Goal: Task Accomplishment & Management: Manage account settings

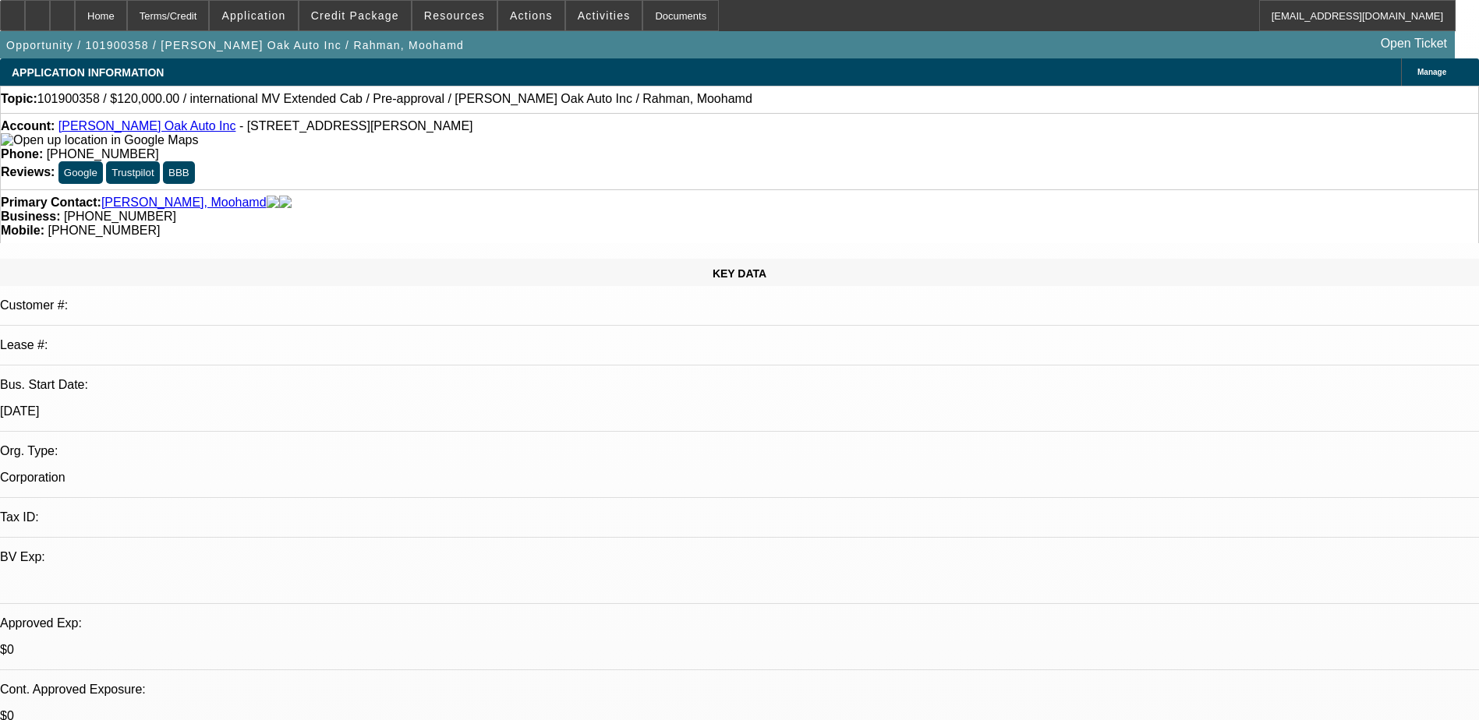
select select "0"
select select "2"
select select "0.1"
select select "4"
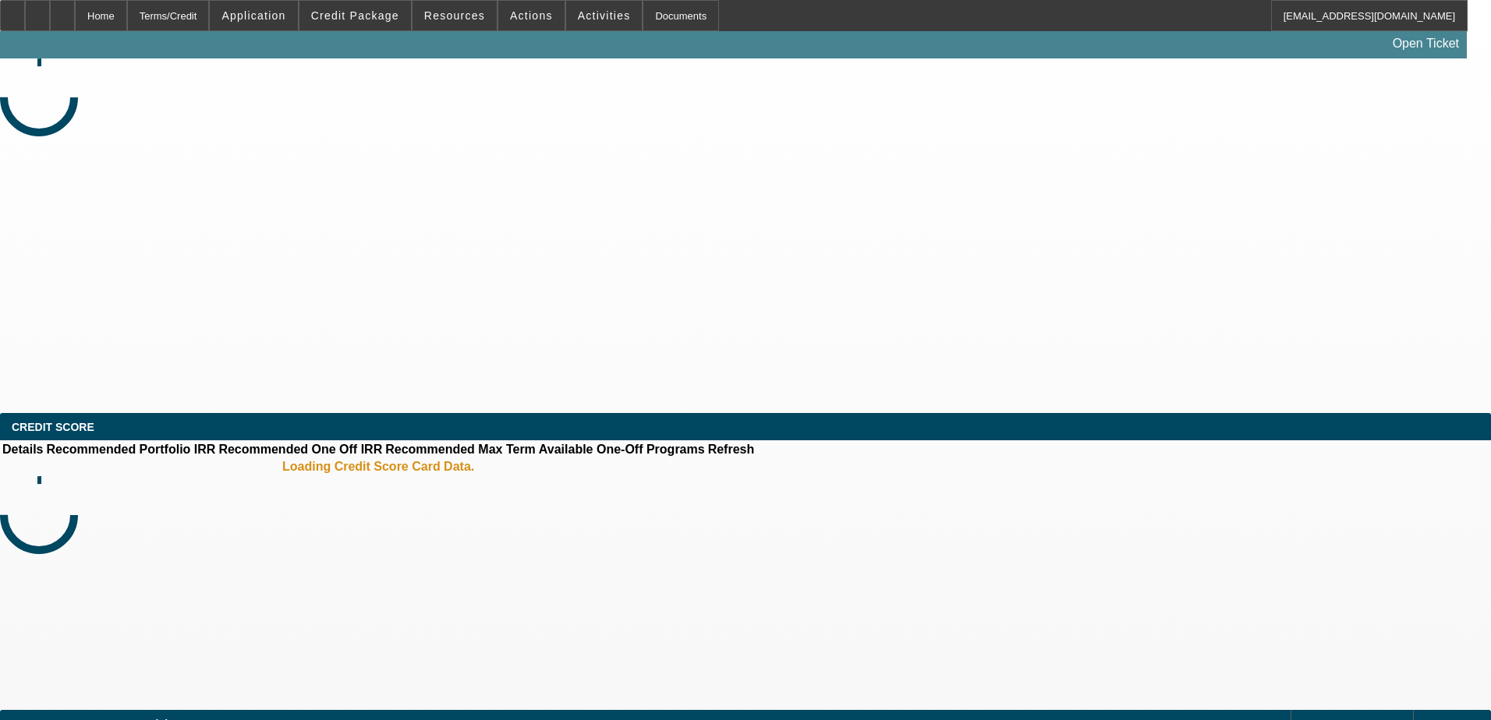
select select "0"
select select "2"
select select "0.1"
select select "4"
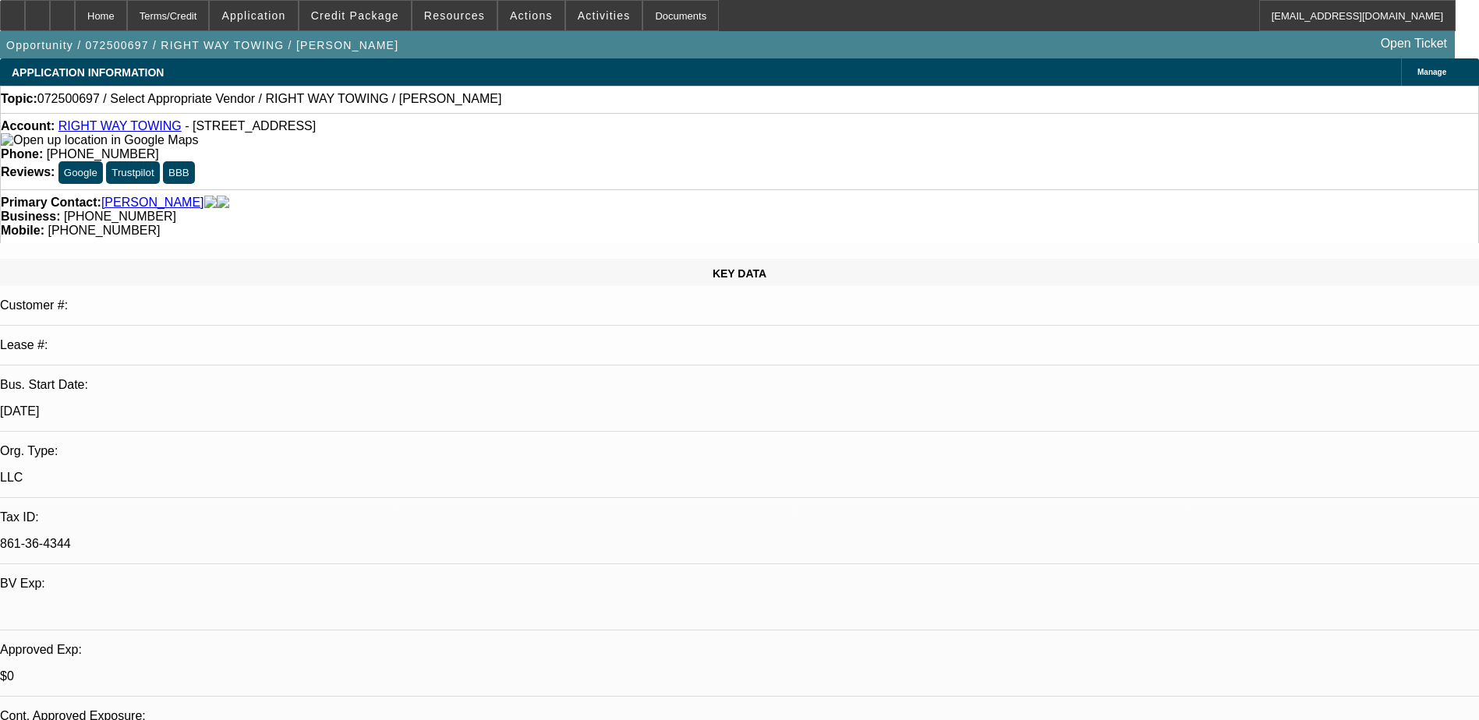
drag, startPoint x: 639, startPoint y: 116, endPoint x: 564, endPoint y: 146, distance: 80.5
drag, startPoint x: 564, startPoint y: 146, endPoint x: 554, endPoint y: 135, distance: 14.4
click at [563, 146] on div "Account: RIGHT WAY TOWING - 315 W 35th St Apt 311, Steger, IL 60475 Phone: (312…" at bounding box center [739, 151] width 1479 height 76
drag, startPoint x: 543, startPoint y: 133, endPoint x: 615, endPoint y: 139, distance: 72.0
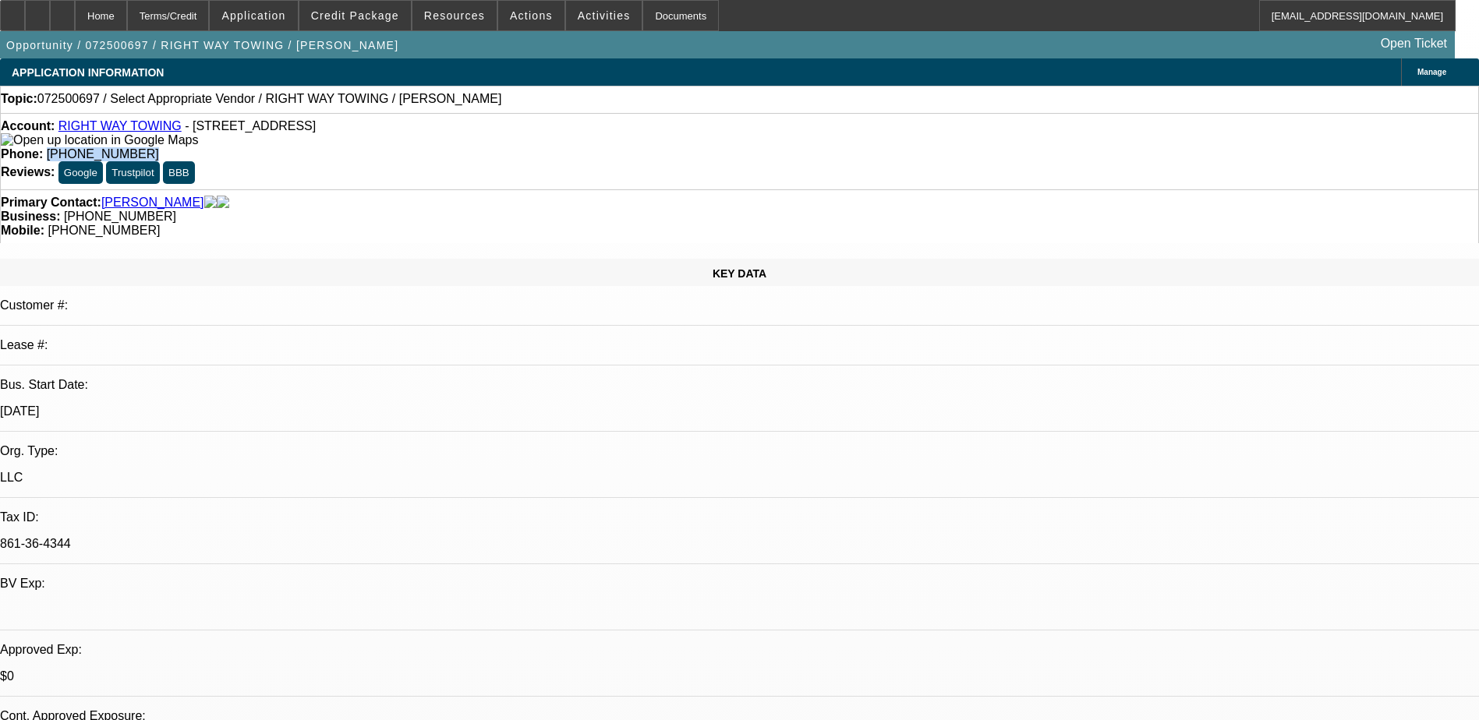
click at [615, 139] on div "Account: RIGHT WAY TOWING - 315 W 35th St Apt 311, Steger, IL 60475 Phone: (312…" at bounding box center [739, 151] width 1479 height 76
copy span "(312) 754-5092"
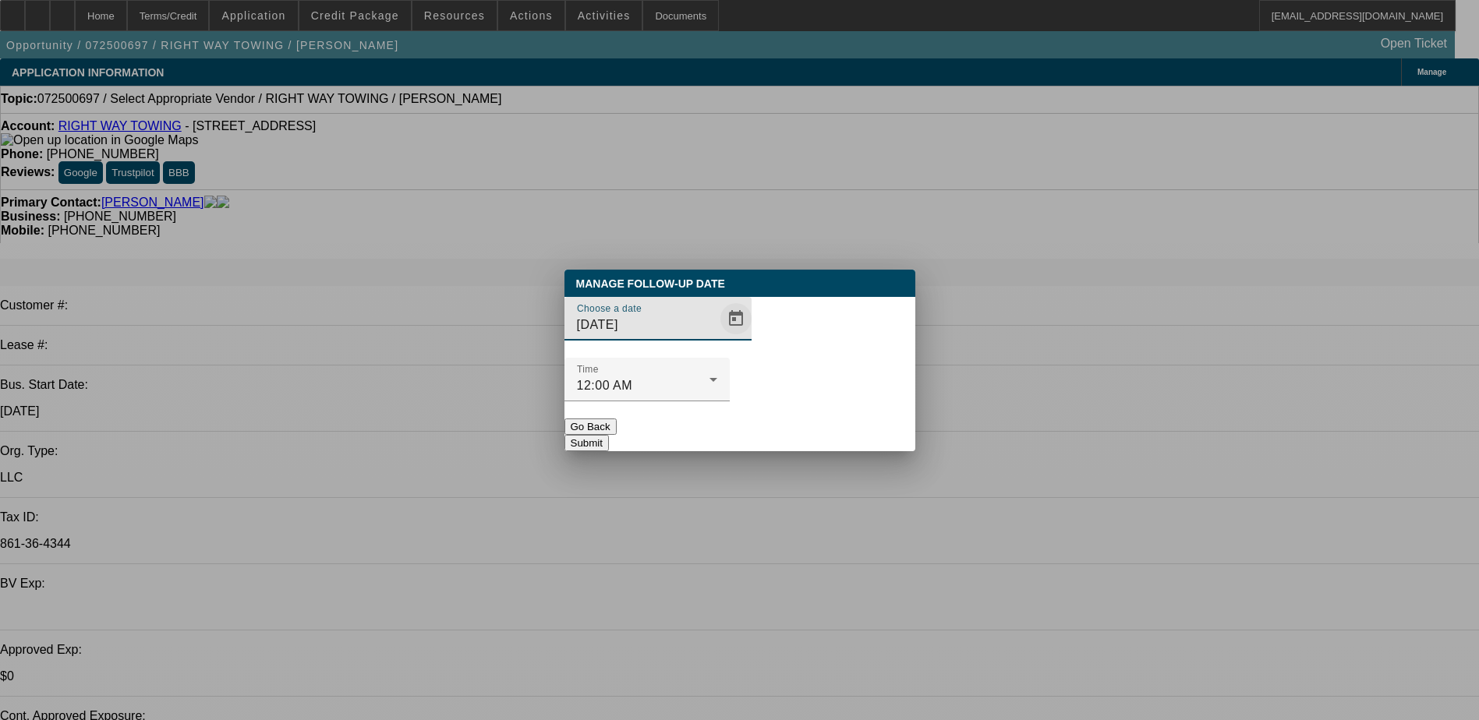
click at [717, 338] on span "Open calendar" at bounding box center [735, 318] width 37 height 37
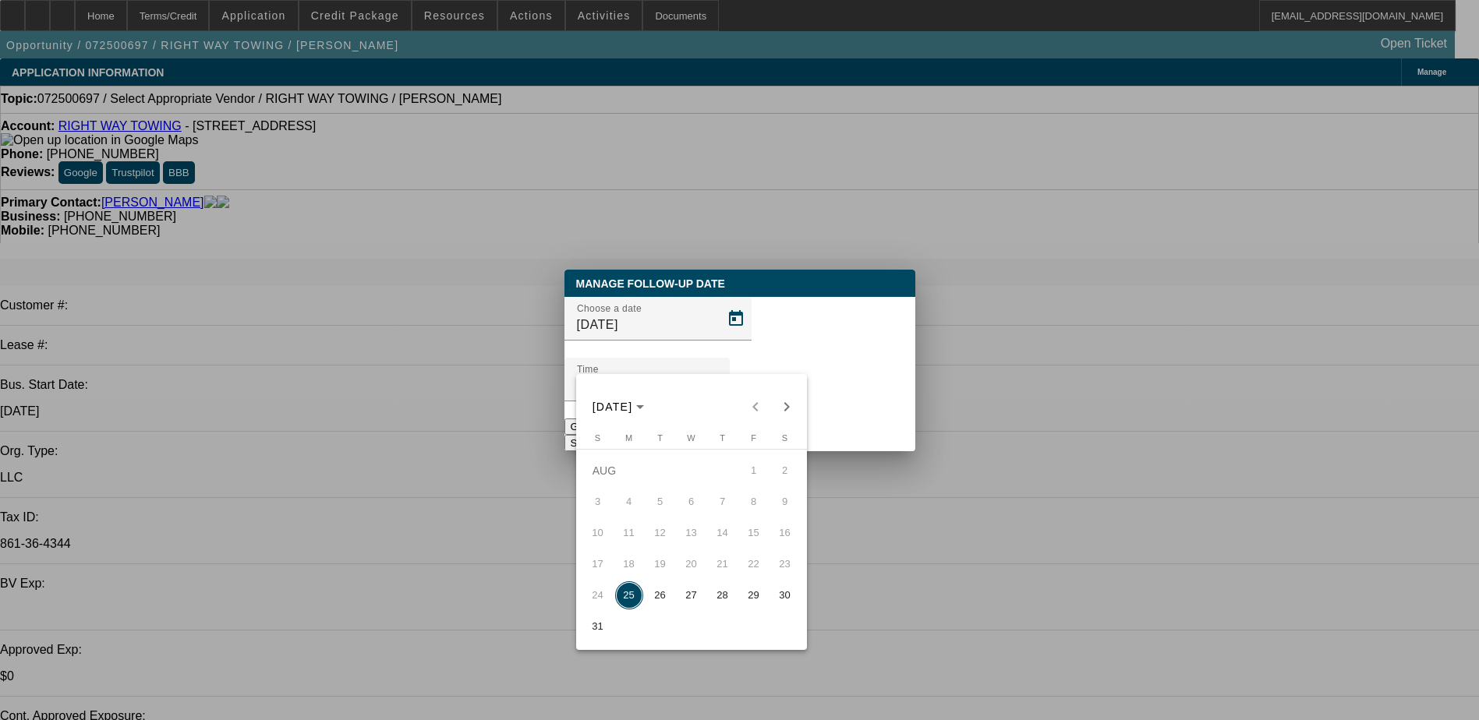
click at [709, 602] on span "28" at bounding box center [723, 596] width 28 height 28
type input "8/28/2025"
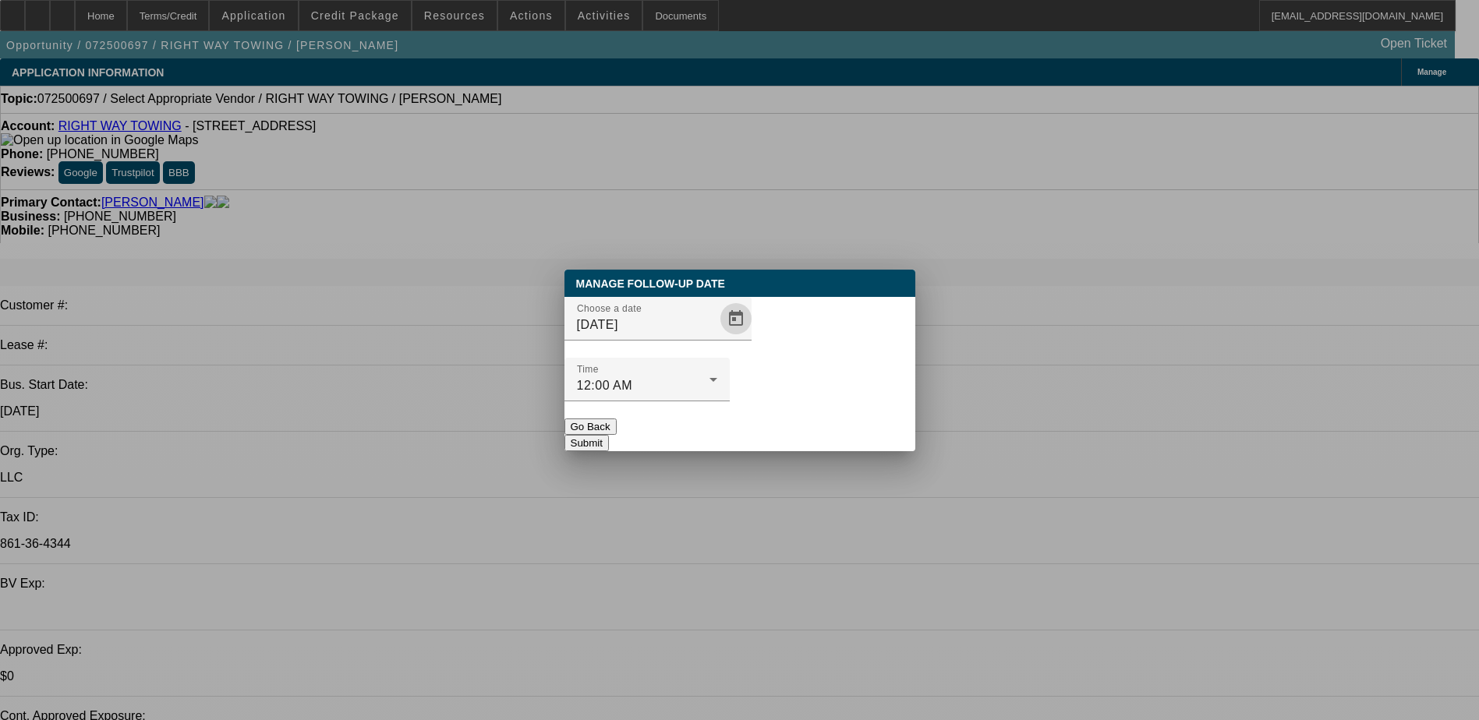
click at [609, 435] on button "Submit" at bounding box center [586, 443] width 44 height 16
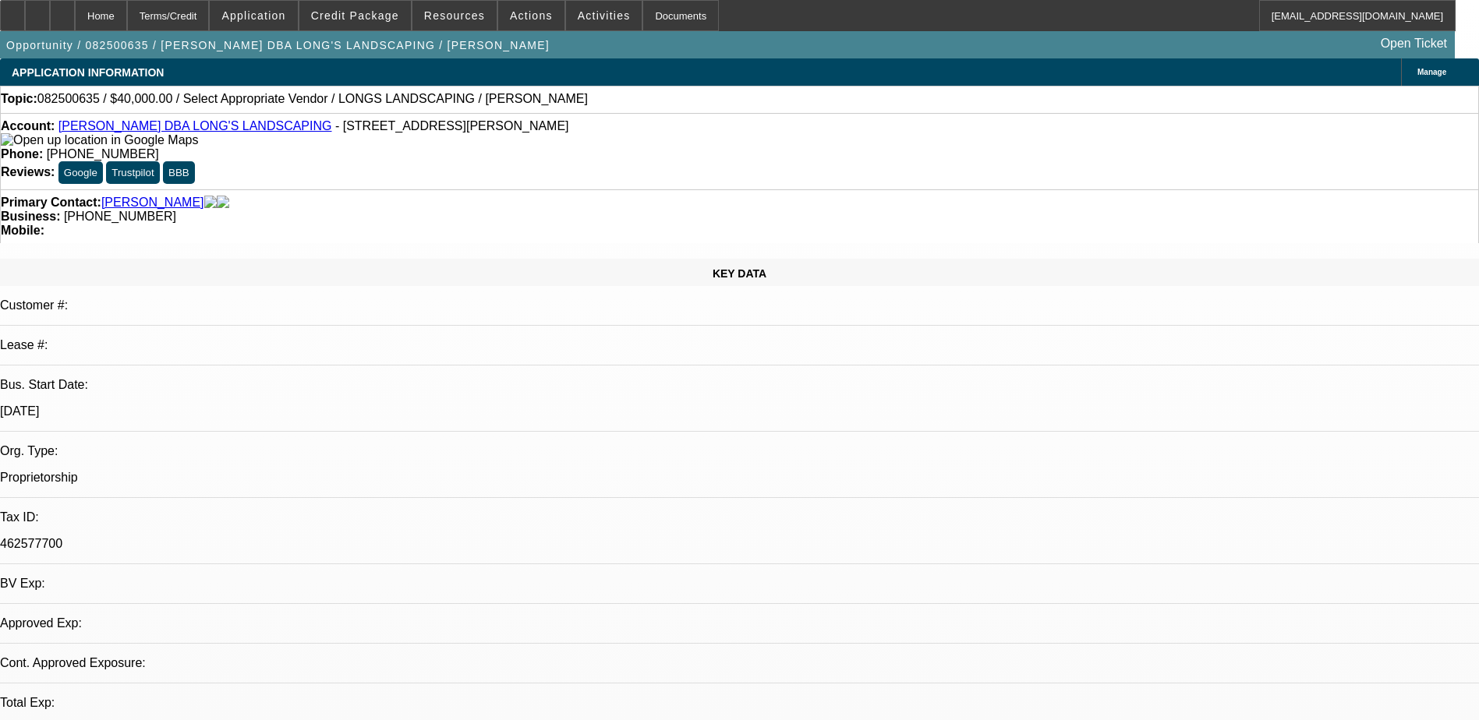
select select "0"
select select "2"
select select "0.1"
select select "1"
select select "2"
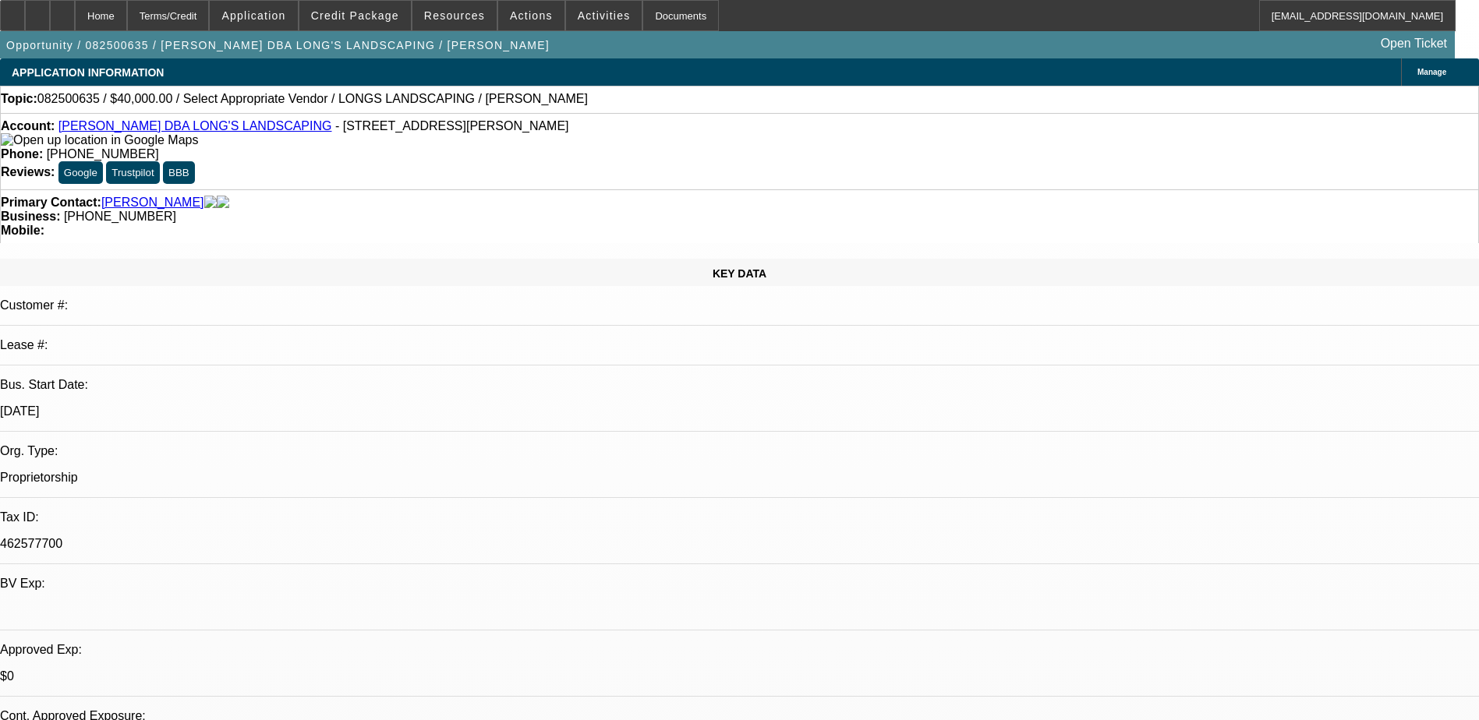
select select "4"
drag, startPoint x: 643, startPoint y: 123, endPoint x: 545, endPoint y: 140, distance: 99.7
click at [545, 140] on div "Account: [PERSON_NAME] DBA LONG'S LANDSCAPING - [STREET_ADDRESS][PERSON_NAME] P…" at bounding box center [739, 151] width 1479 height 76
click at [543, 139] on div "Account: [PERSON_NAME] DBA LONG'S LANDSCAPING - [STREET_ADDRESS][PERSON_NAME] P…" at bounding box center [739, 151] width 1479 height 76
click at [159, 147] on span "[PHONE_NUMBER]" at bounding box center [103, 153] width 112 height 13
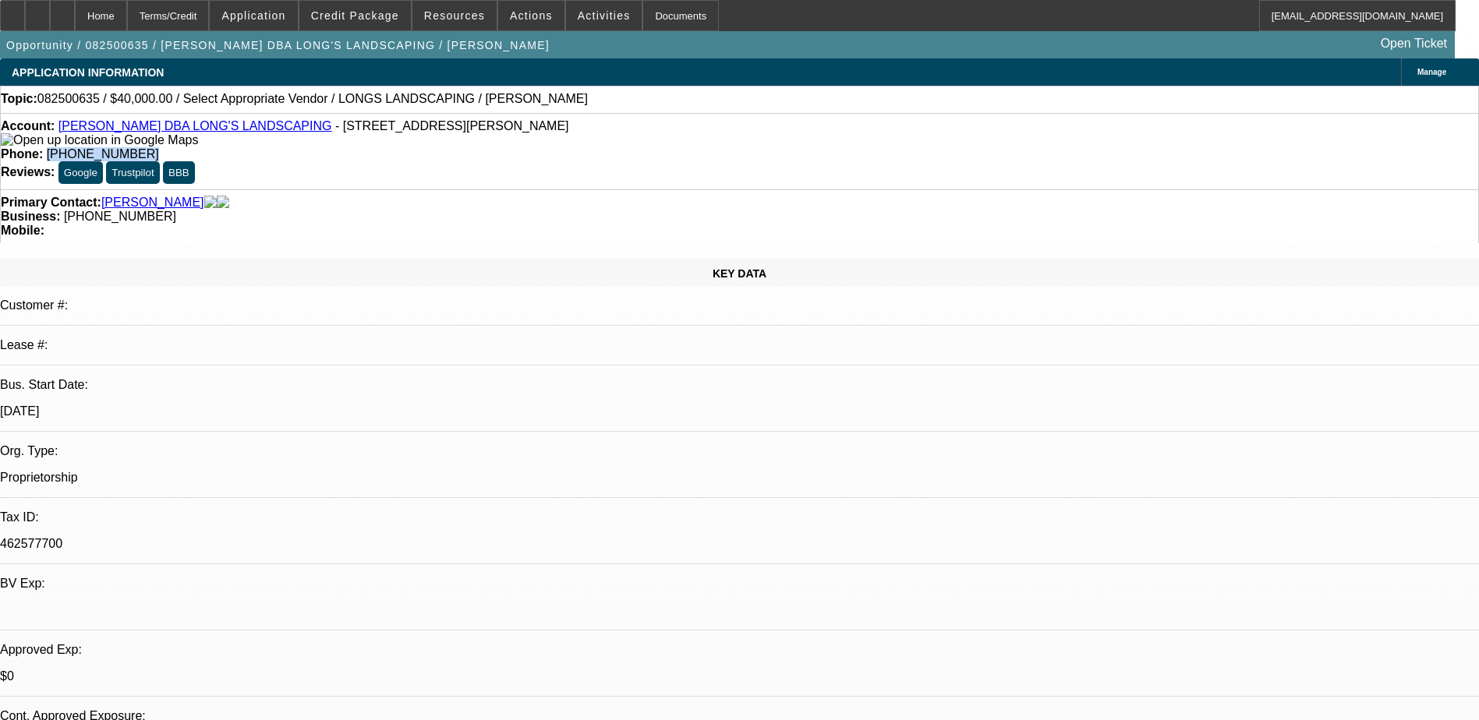
drag, startPoint x: 635, startPoint y: 129, endPoint x: 543, endPoint y: 141, distance: 92.8
click at [543, 141] on div "Account: [PERSON_NAME] DBA LONG'S LANDSCAPING - [STREET_ADDRESS][PERSON_NAME] P…" at bounding box center [739, 151] width 1479 height 76
copy span "[PHONE_NUMBER]"
